Goal: Information Seeking & Learning: Learn about a topic

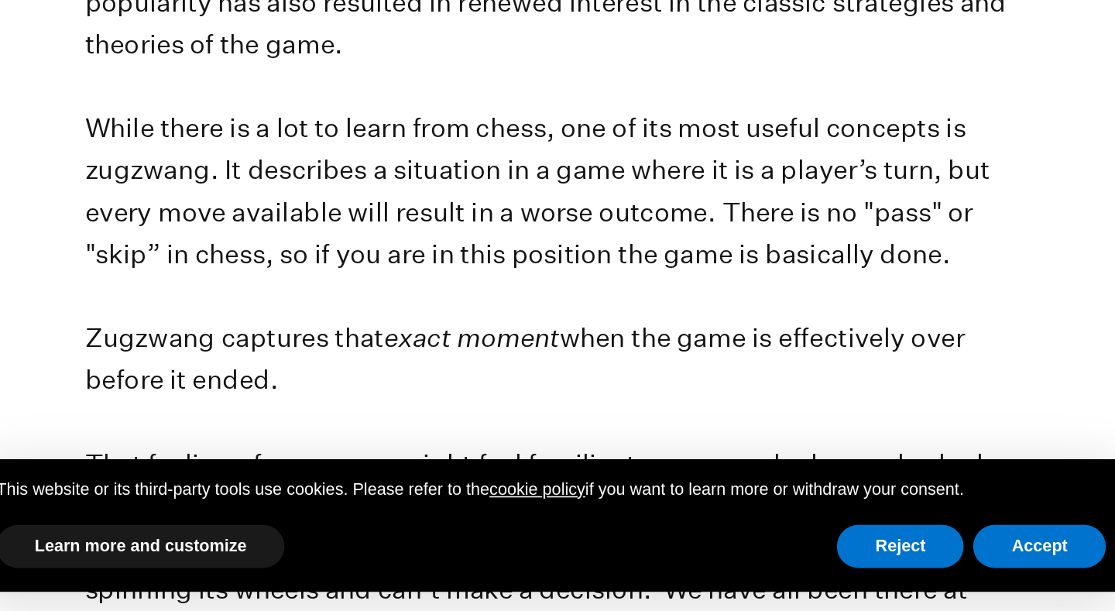
scroll to position [274, 0]
drag, startPoint x: 133, startPoint y: 112, endPoint x: 56, endPoint y: 106, distance: 77.7
copy p "zugzwang"
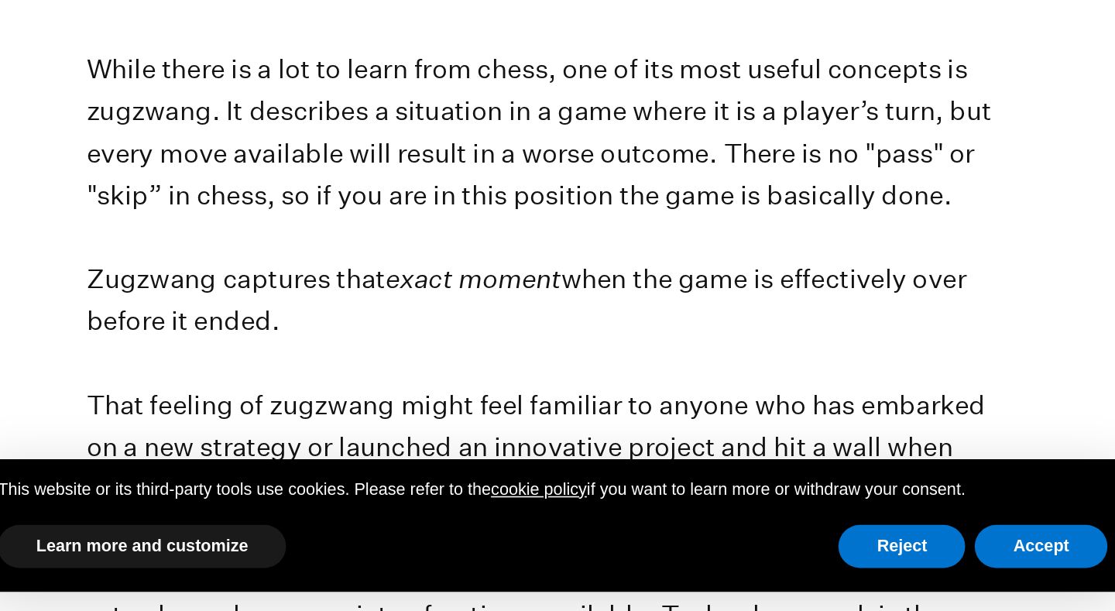
scroll to position [313, 0]
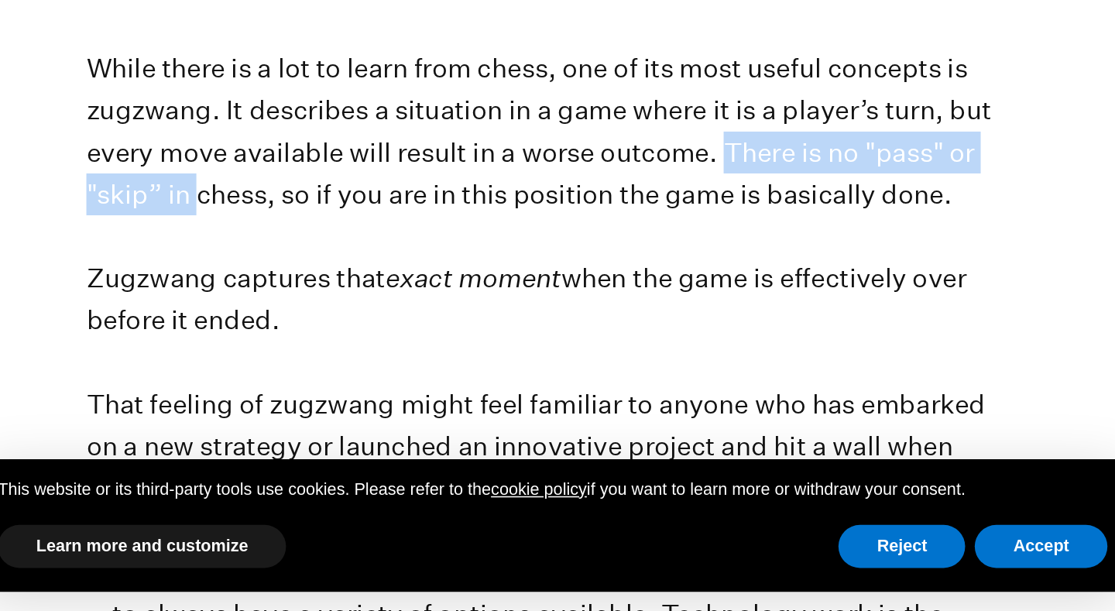
drag, startPoint x: 468, startPoint y: 97, endPoint x: 126, endPoint y: 123, distance: 342.5
copy p "There is no "pass" or "skip” in"
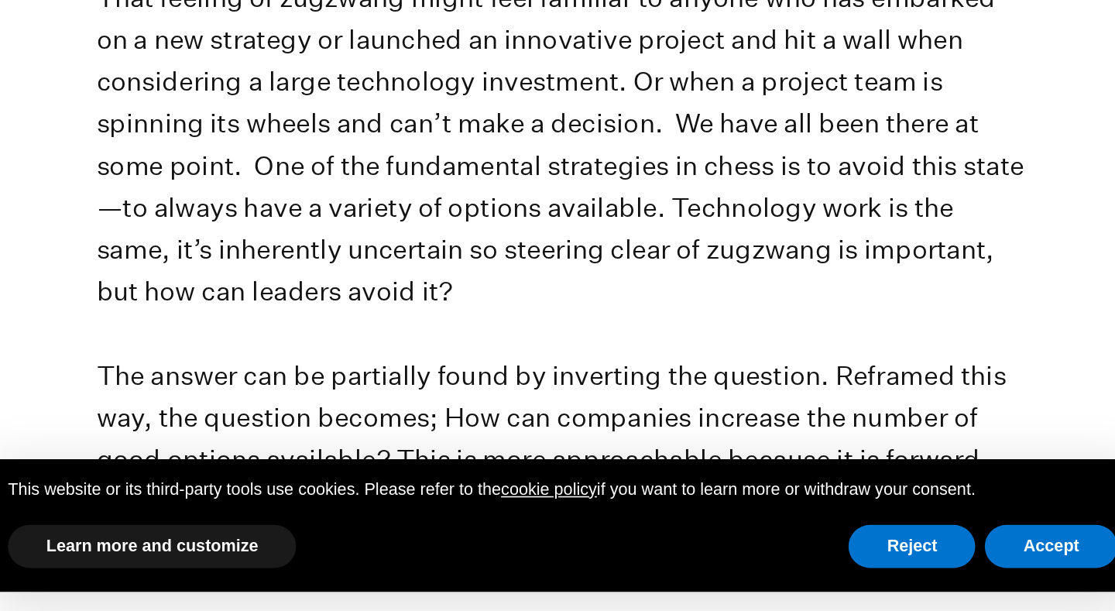
scroll to position [582, 0]
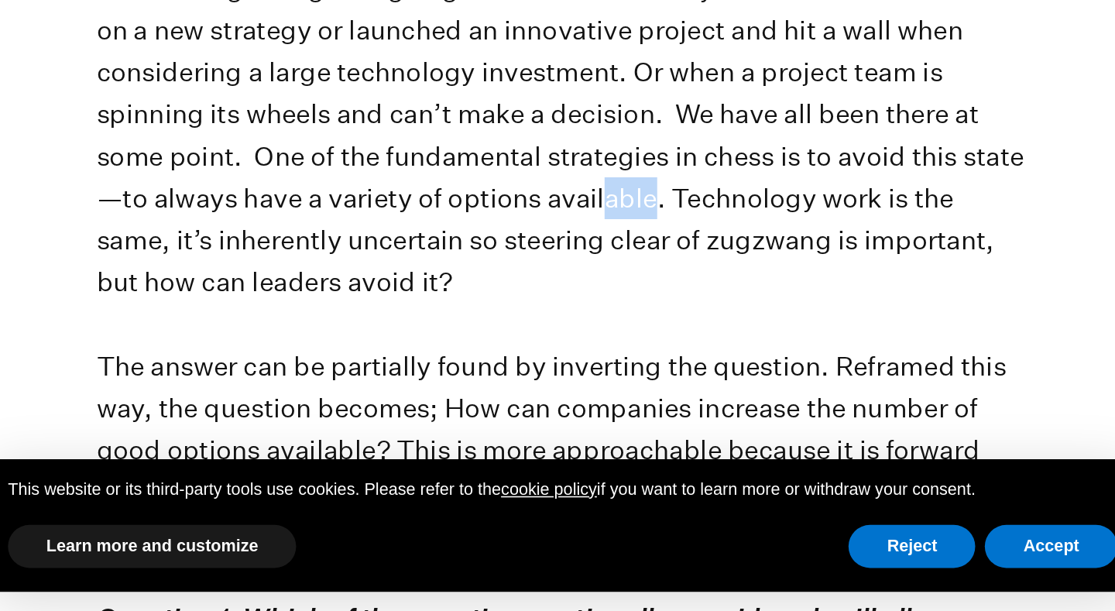
drag, startPoint x: 422, startPoint y: 129, endPoint x: 390, endPoint y: 128, distance: 32.6
click at [390, 128] on p "Chess is having a bit of a moment. Bolstered by Netflix’s new hit series The Qu…" at bounding box center [558, 493] width 604 height 1468
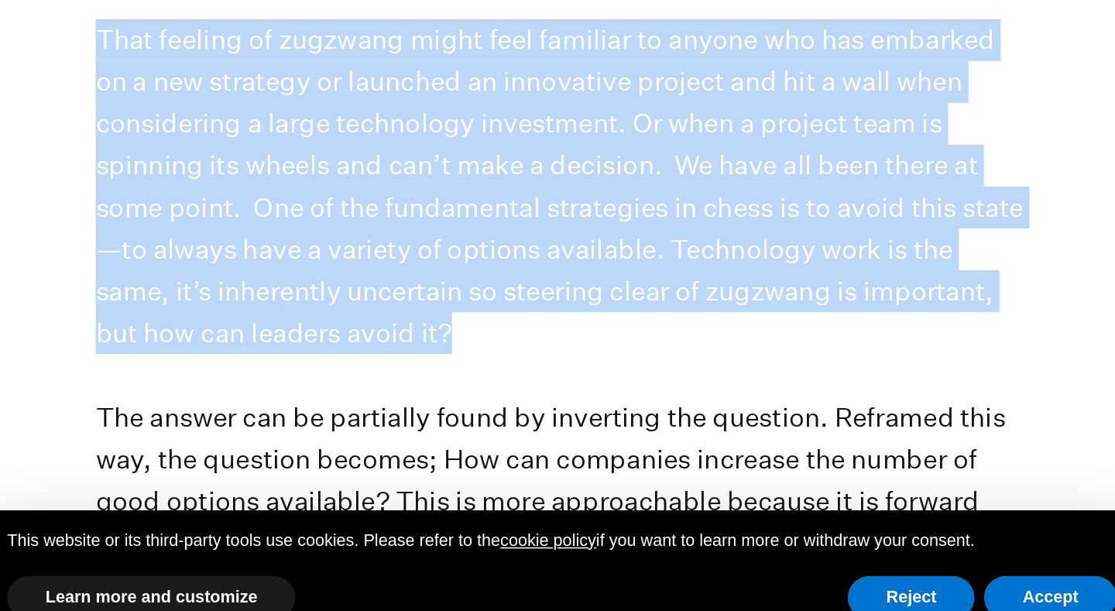
drag, startPoint x: 65, startPoint y: 22, endPoint x: 383, endPoint y: 203, distance: 365.9
click at [383, 203] on p "Chess is having a bit of a moment. Bolstered by Netflix’s new hit series The Qu…" at bounding box center [558, 493] width 604 height 1468
copy p "That feeling of zugzwang might feel familiar to anyone who has embarked on a ne…"
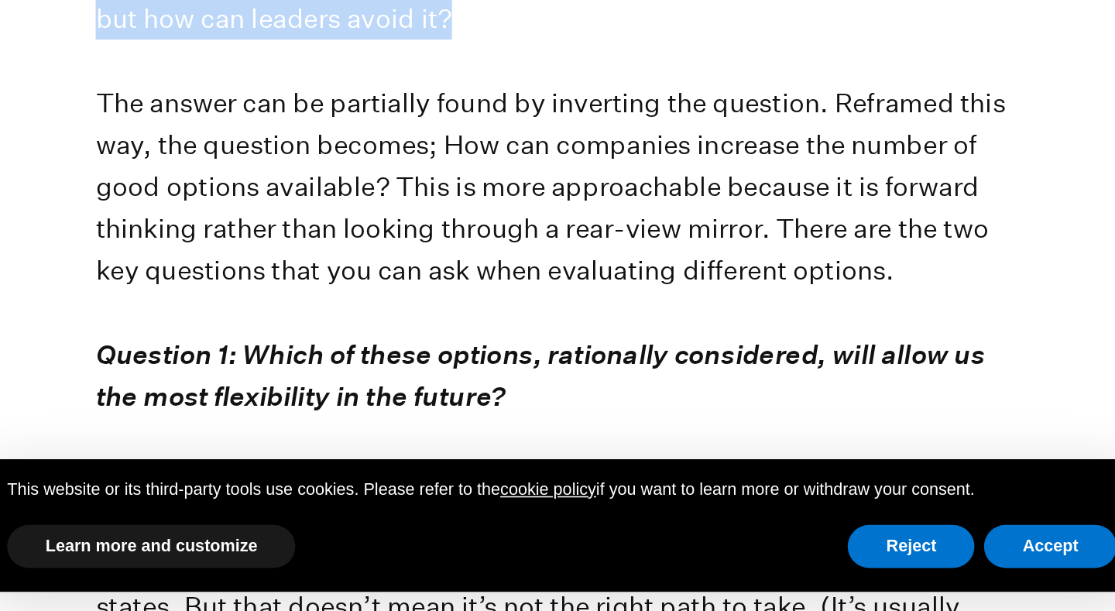
scroll to position [754, 0]
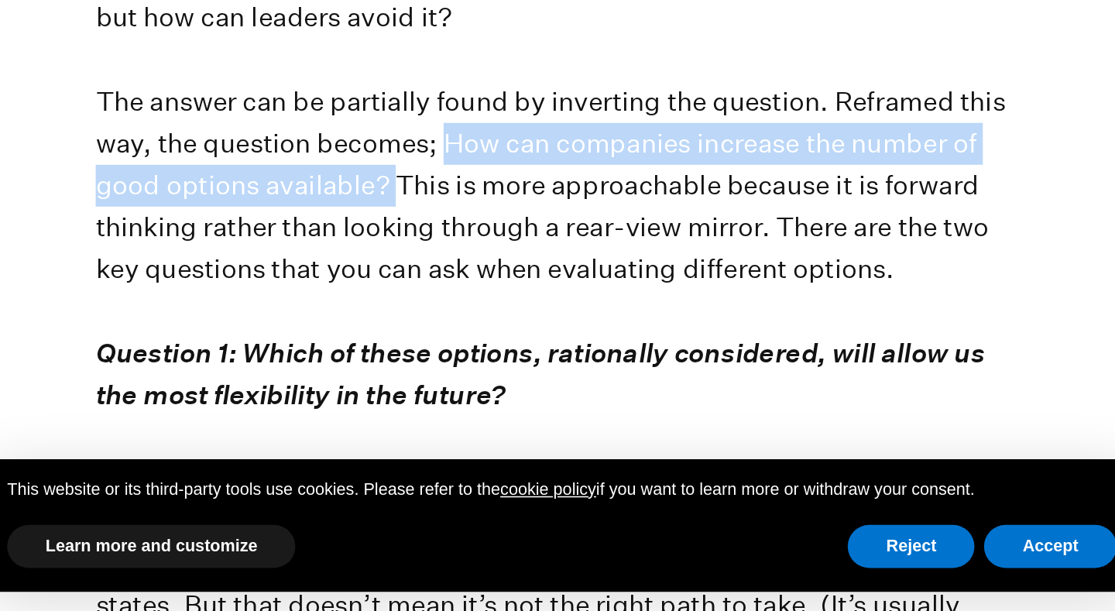
drag, startPoint x: 288, startPoint y: 88, endPoint x: 252, endPoint y: 115, distance: 44.9
click at [256, 115] on p "Chess is having a bit of a moment. Bolstered by Netflix’s new hit series The Qu…" at bounding box center [558, 322] width 604 height 1468
copy p "How can companies increase the number of good options available?"
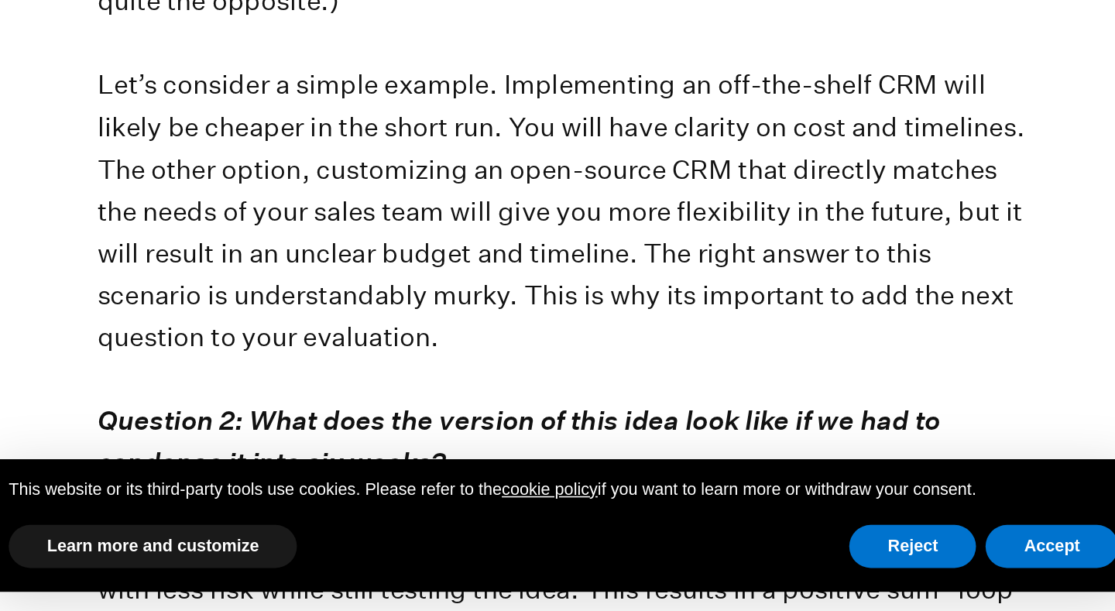
scroll to position [1173, 0]
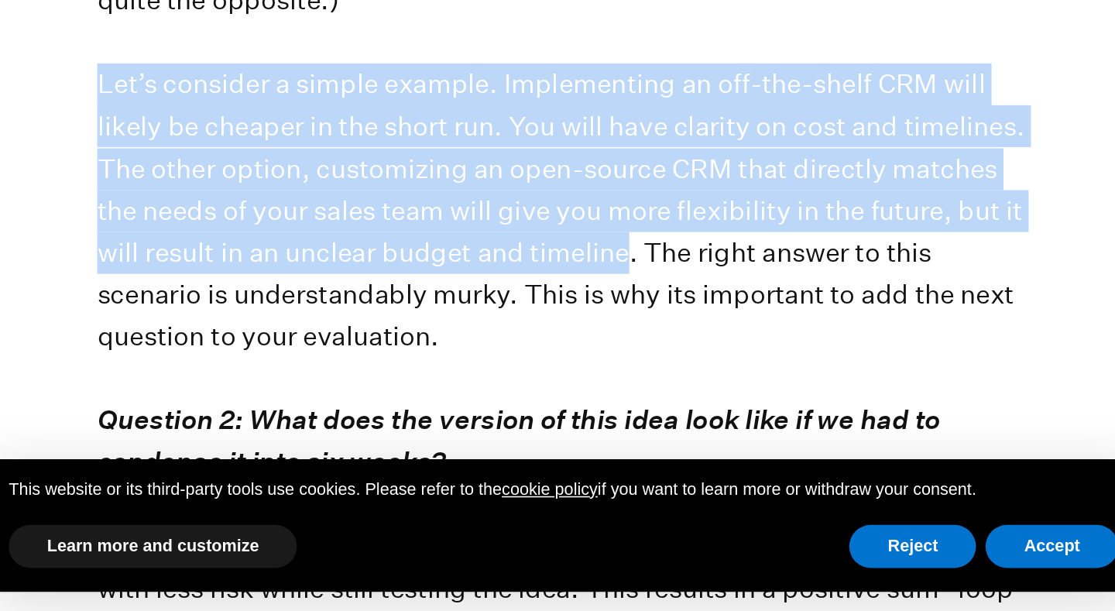
drag, startPoint x: 407, startPoint y: 163, endPoint x: 60, endPoint y: 53, distance: 364.7
click at [60, 53] on section "Chess is having a bit of a moment. Bolstered by Netflix’s new hit series The Qu…" at bounding box center [557, 346] width 1115 height 2354
copy p "Let’s consider a simple example. Implementing an off-the-shelf CRM will likely …"
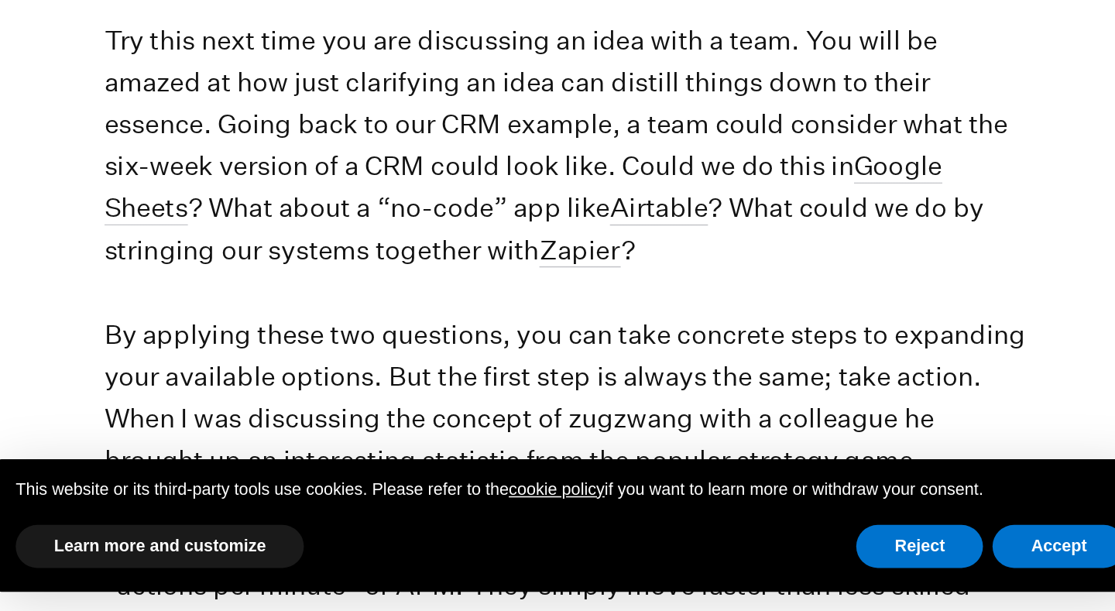
scroll to position [1763, 0]
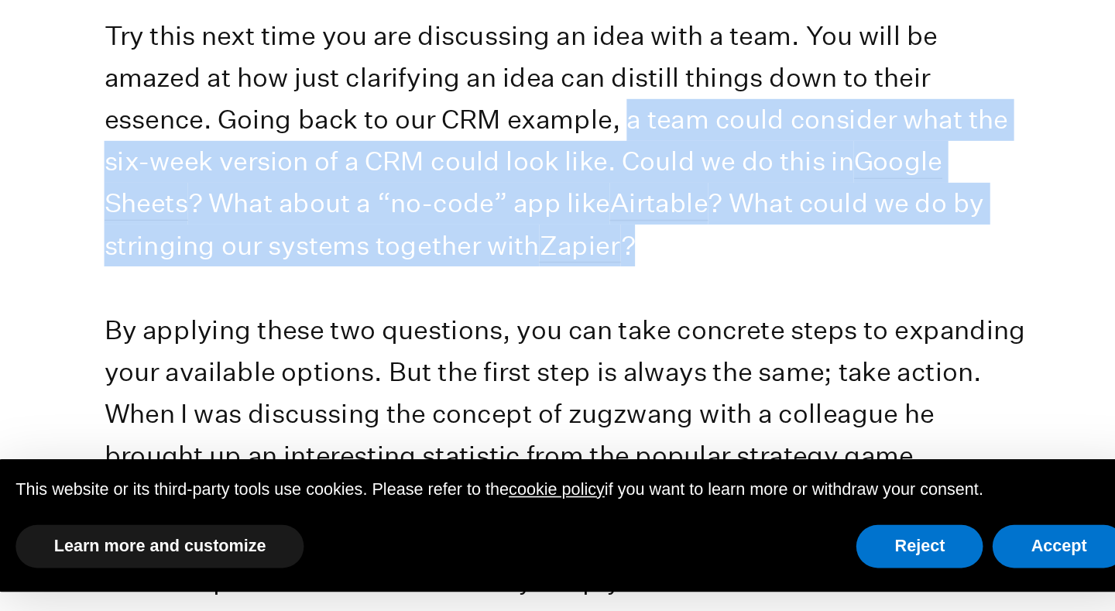
drag, startPoint x: 403, startPoint y: 79, endPoint x: 417, endPoint y: 156, distance: 77.9
click at [417, 225] on p "Try this next time you are discussing an idea with a team. You will be amazed a…" at bounding box center [558, 578] width 604 height 707
copy p "a team could consider what the six-week version of a CRM could look like. Could…"
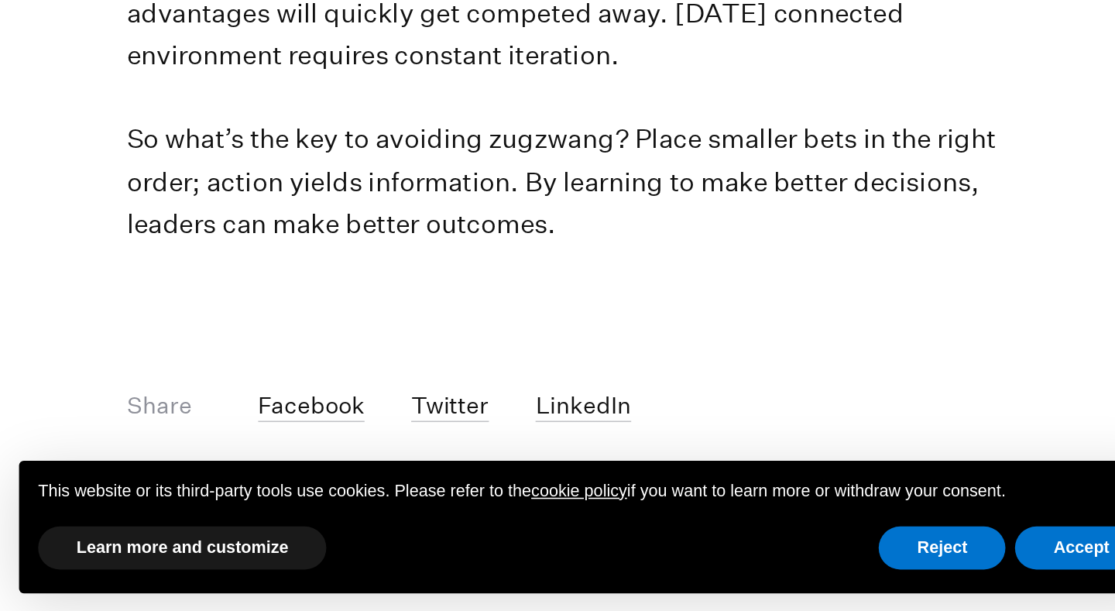
scroll to position [2323, 0]
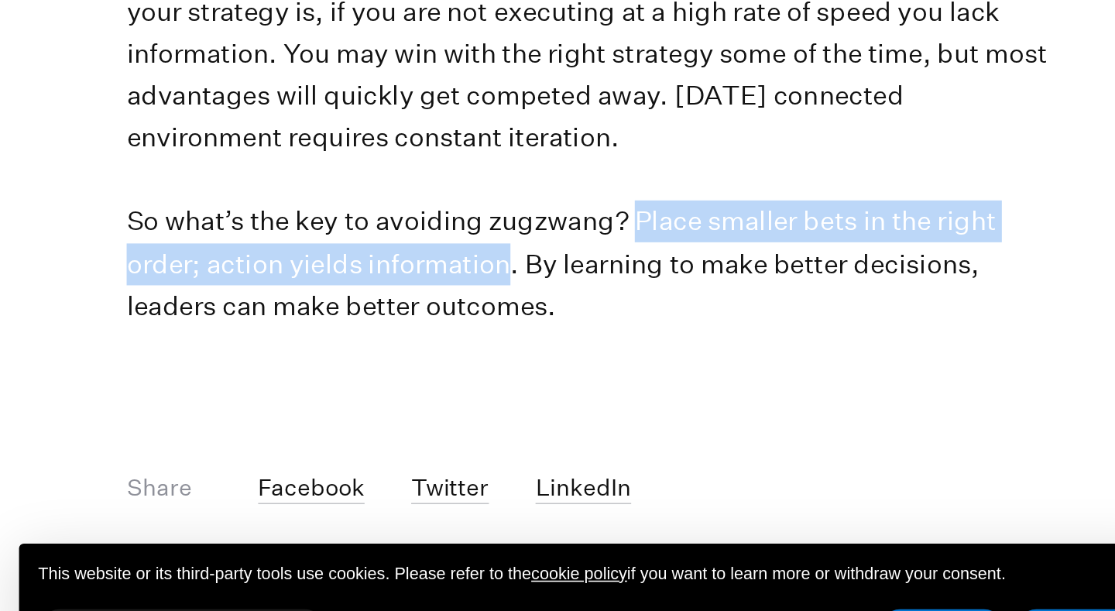
drag, startPoint x: 411, startPoint y: 112, endPoint x: 331, endPoint y: 139, distance: 84.2
click at [331, 139] on p "Try this next time you are discussing an idea with a team. You will be amazed a…" at bounding box center [558, 18] width 604 height 707
copy p "Place smaller bets in the right order; action yields information"
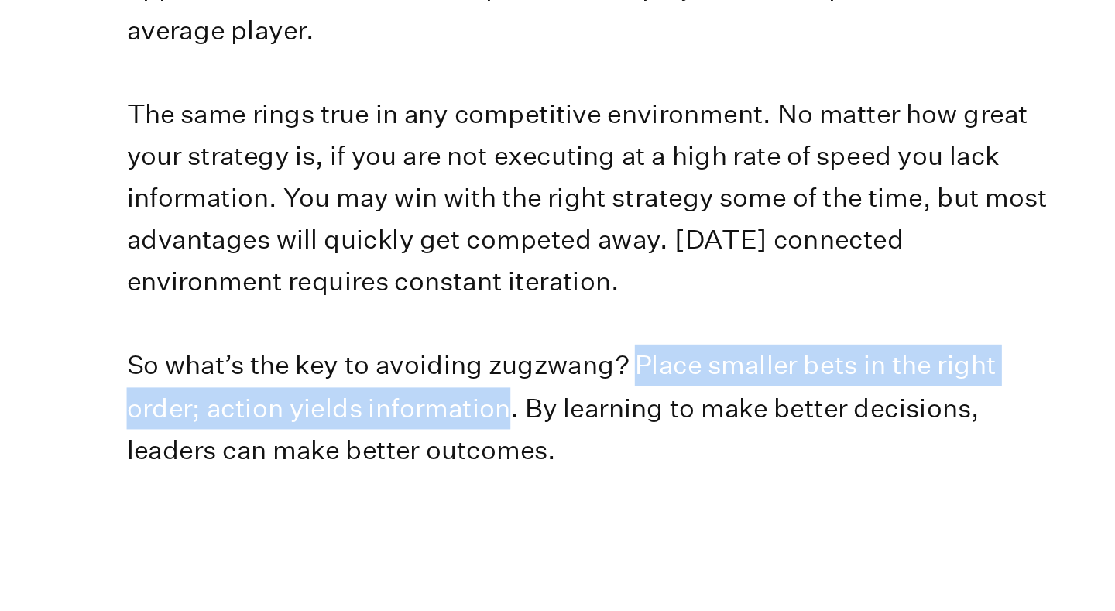
click at [503, 42] on p "Try this next time you are discussing an idea with a team. You will be amazed a…" at bounding box center [558, 18] width 604 height 707
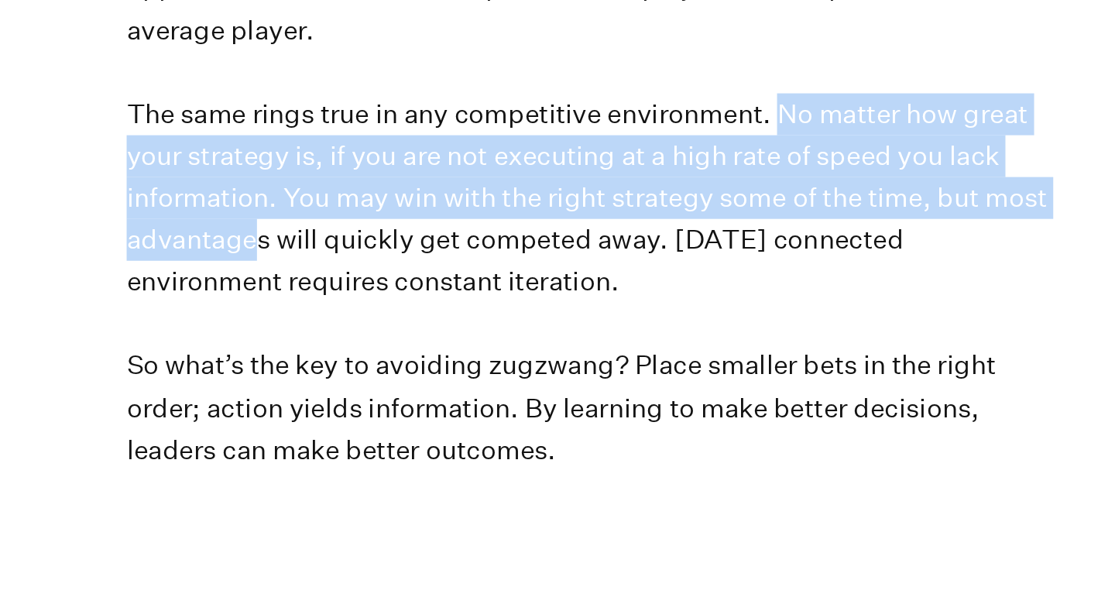
drag, startPoint x: 503, startPoint y: 43, endPoint x: 170, endPoint y: 106, distance: 339.8
click at [256, 106] on p "Try this next time you are discussing an idea with a team. You will be amazed a…" at bounding box center [558, 18] width 604 height 707
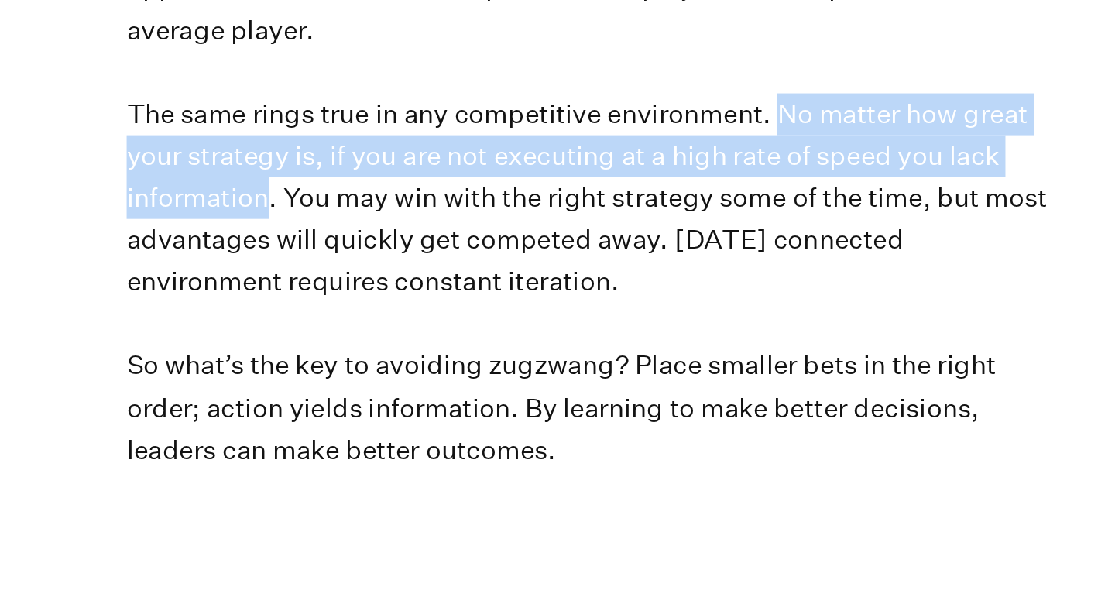
drag, startPoint x: 504, startPoint y: 46, endPoint x: 173, endPoint y: 101, distance: 335.2
click at [256, 101] on p "Try this next time you are discussing an idea with a team. You will be amazed a…" at bounding box center [558, 18] width 604 height 707
copy p "No matter how great your strategy is, if you are not executing at a high rate o…"
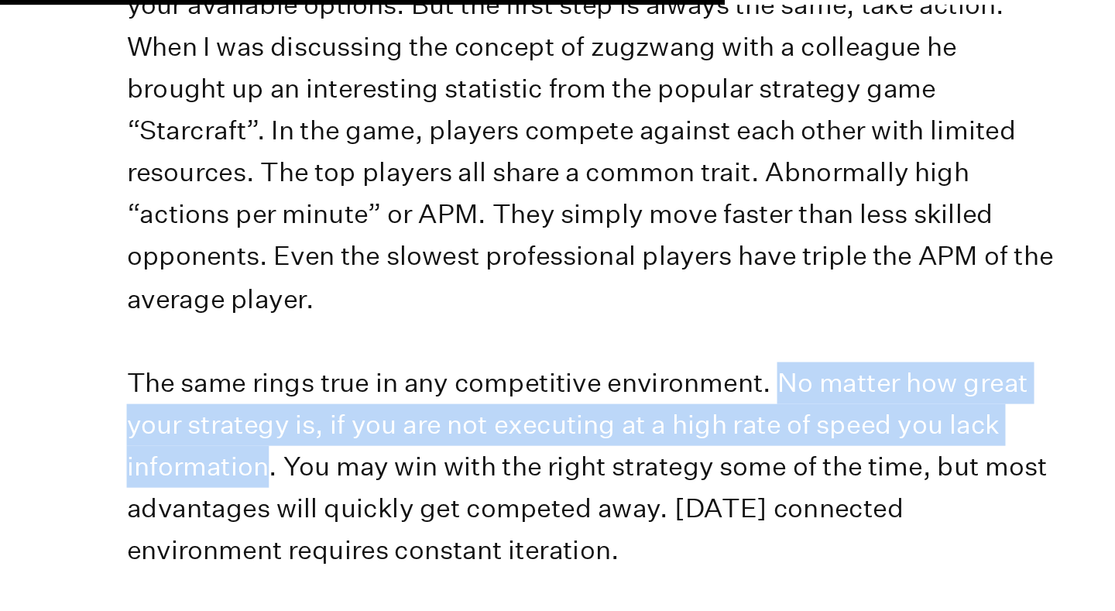
scroll to position [2214, 0]
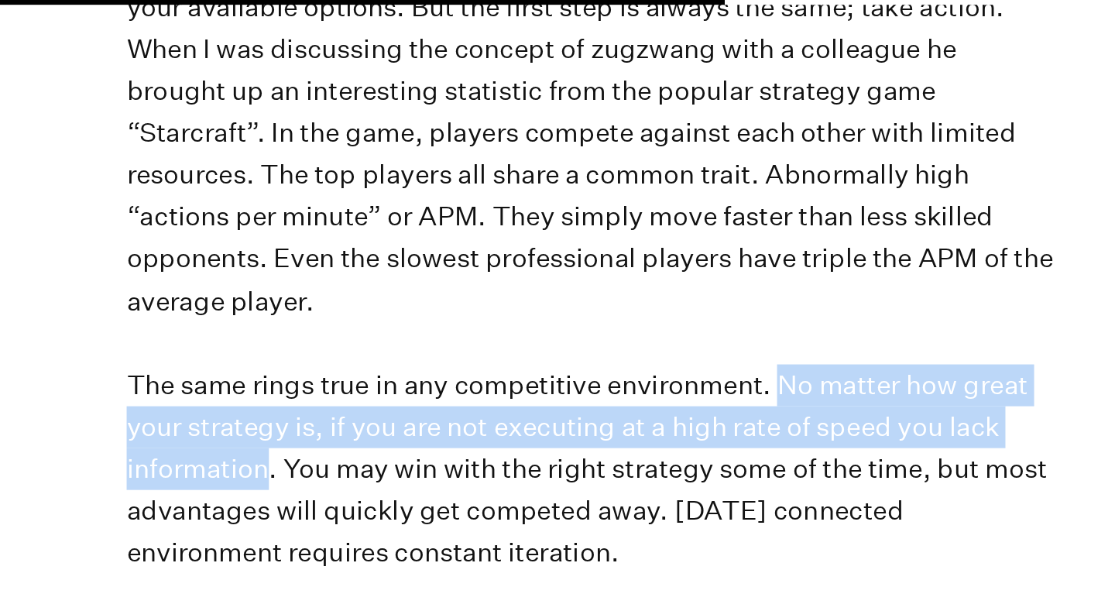
click at [323, 197] on p "Try this next time you are discussing an idea with a team. You will be amazed a…" at bounding box center [558, 127] width 604 height 707
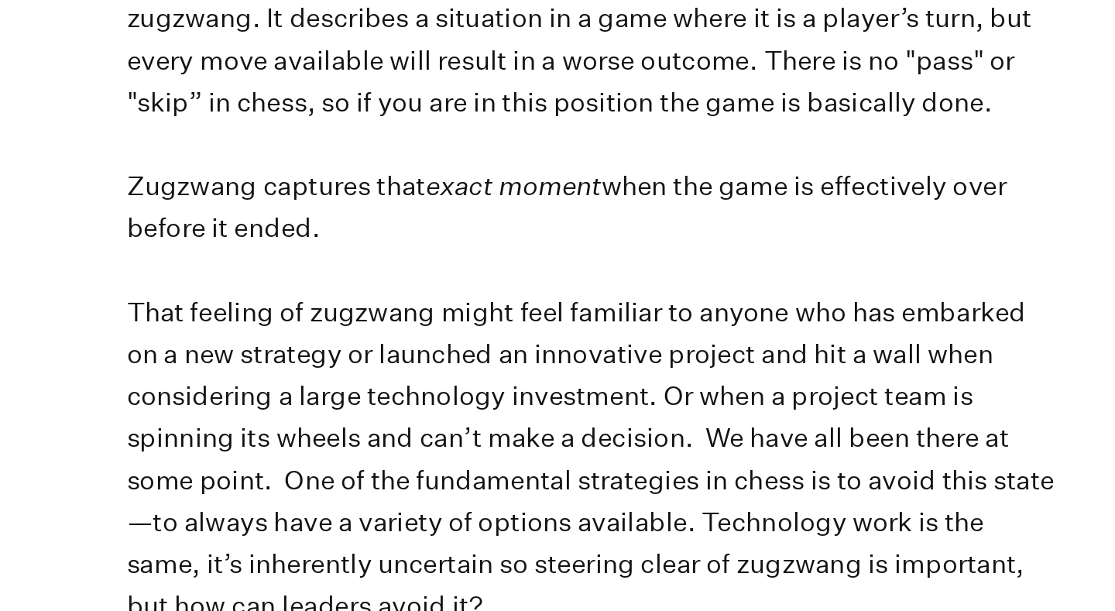
scroll to position [0, 0]
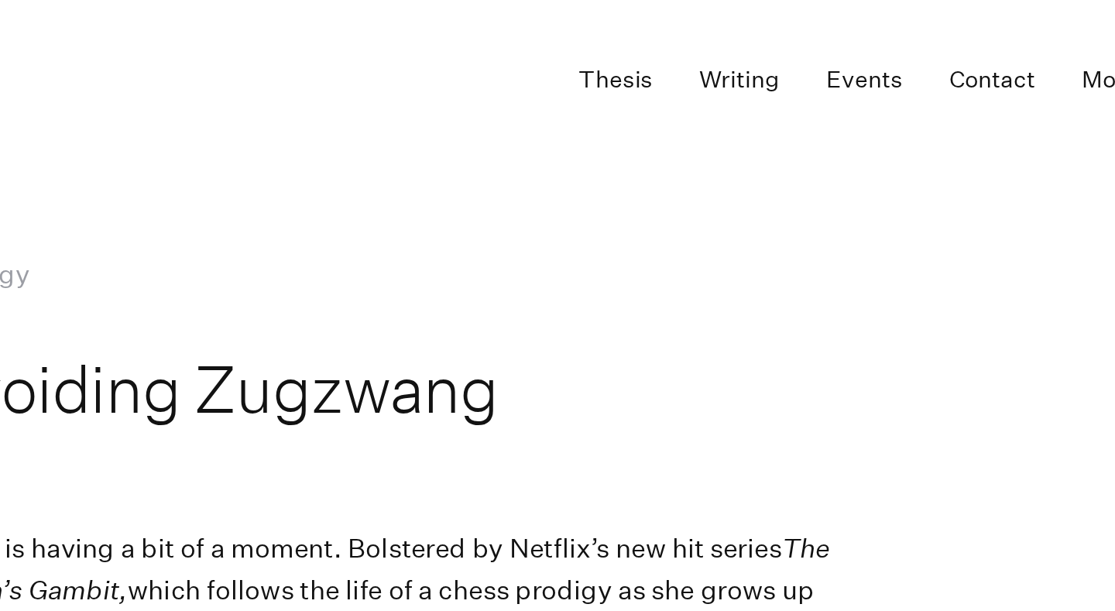
click at [679, 54] on link "Thesis" at bounding box center [703, 52] width 48 height 29
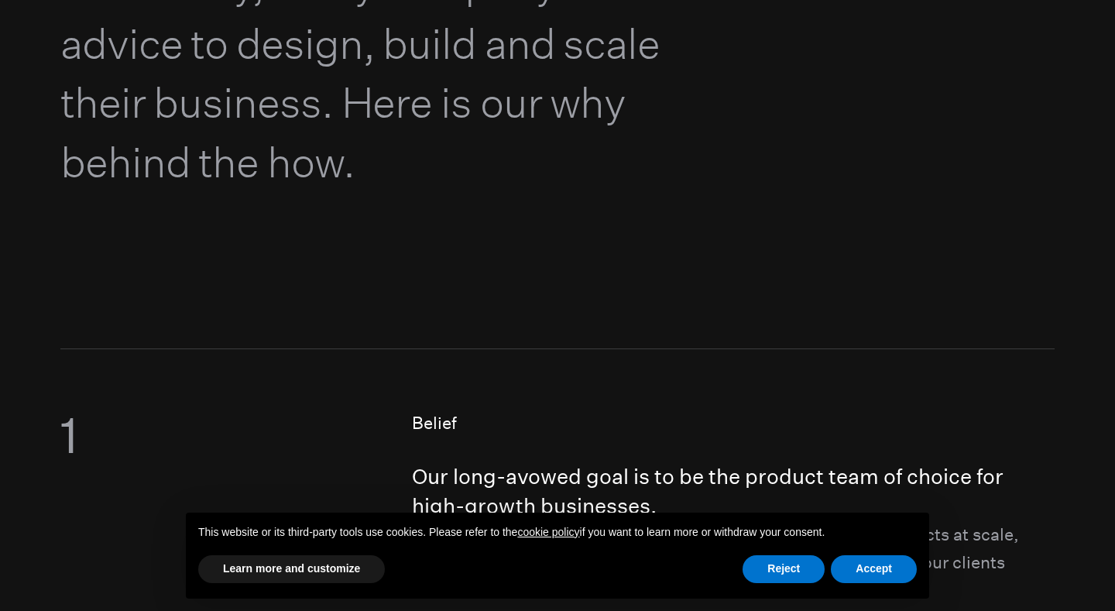
scroll to position [376, 0]
